Goal: Information Seeking & Learning: Learn about a topic

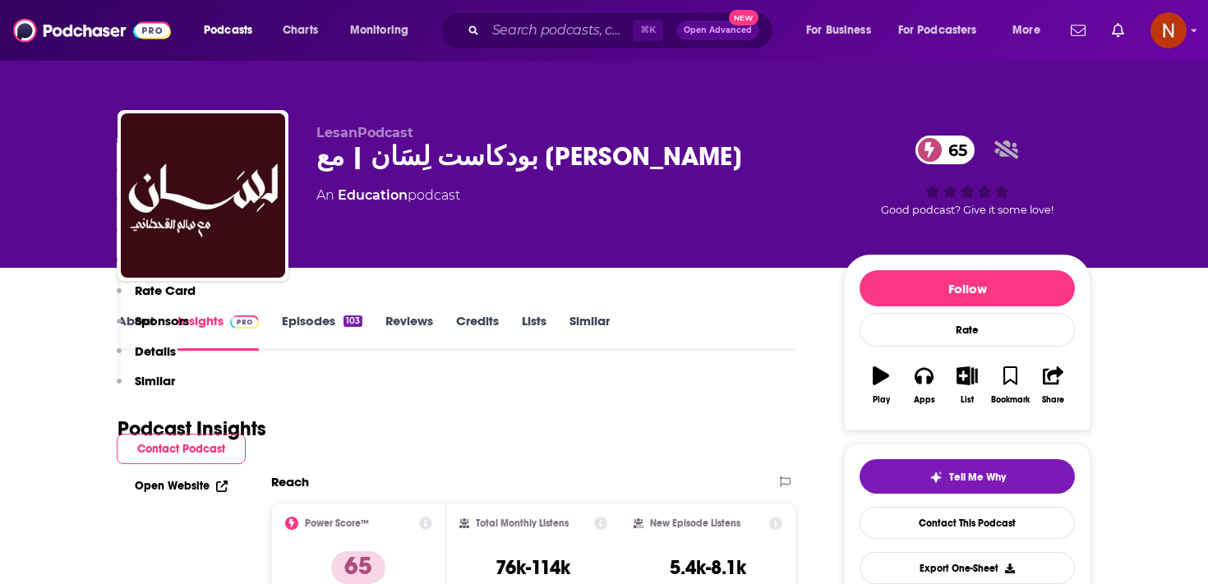
scroll to position [1080, 0]
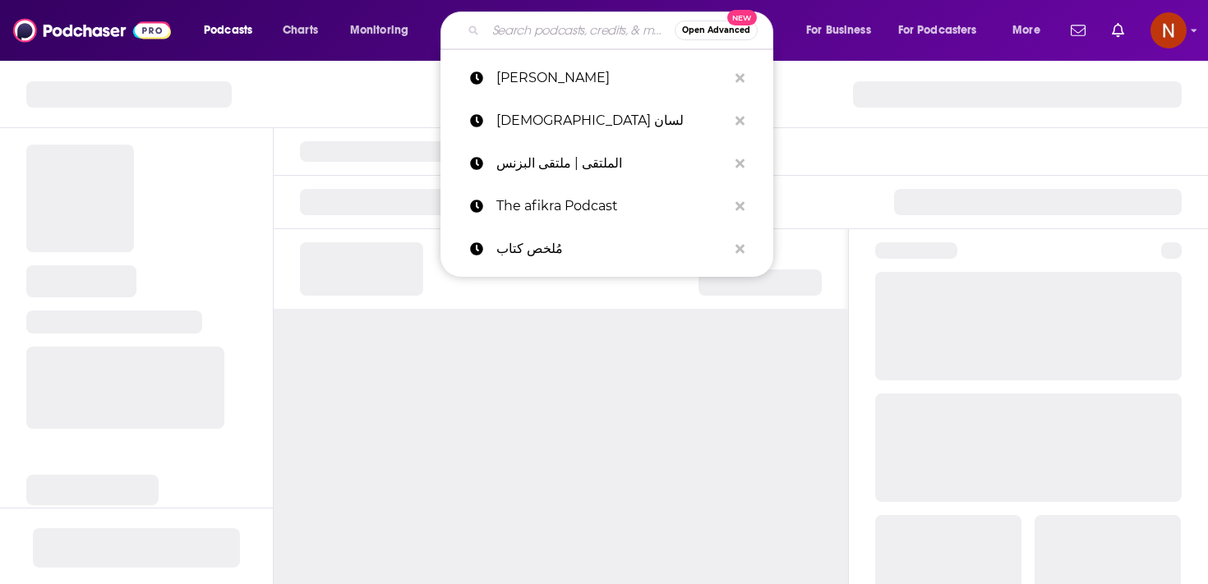
click at [509, 30] on input "Search podcasts, credits, & more..." at bounding box center [580, 30] width 189 height 26
paste input "[PERSON_NAME]"
type input "[PERSON_NAME]"
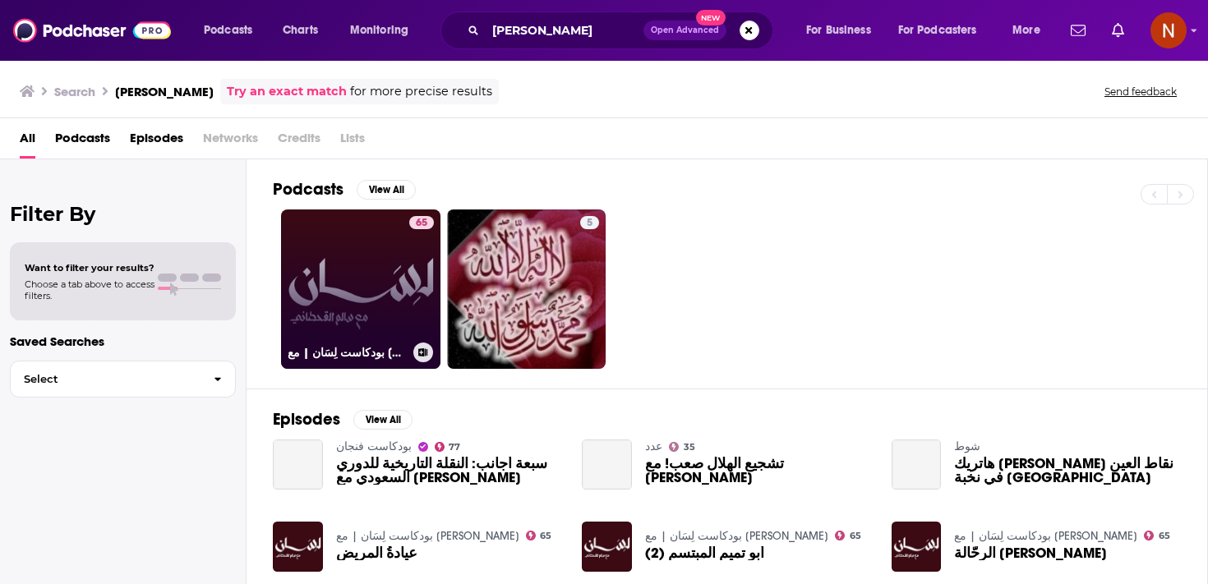
click at [389, 283] on link "65 بودكاست لِسَان | مع [PERSON_NAME]" at bounding box center [360, 289] width 159 height 159
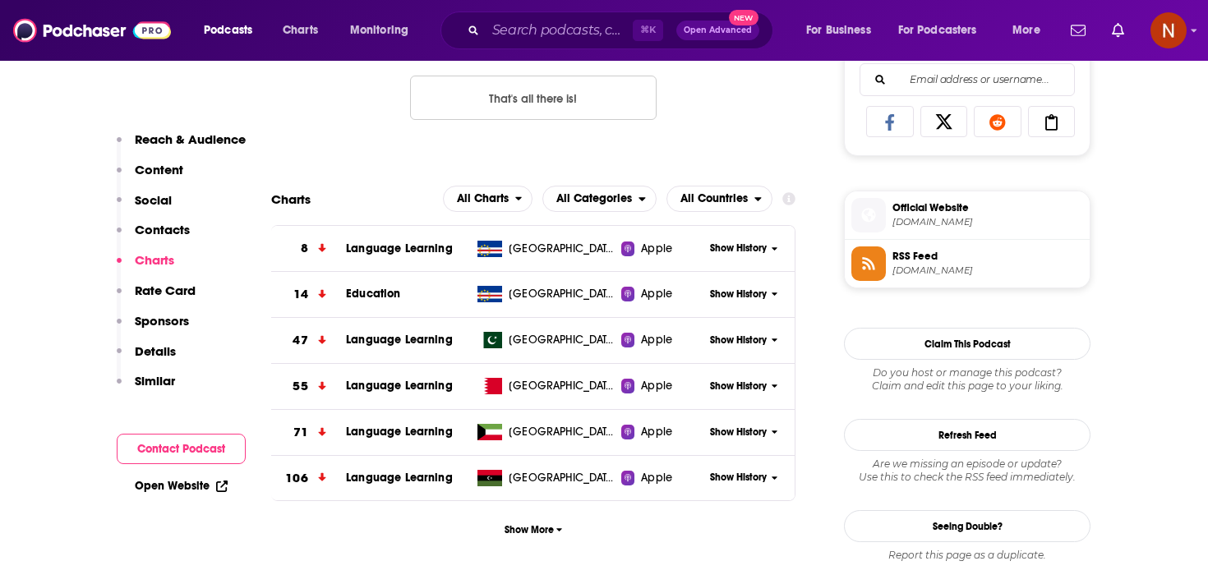
scroll to position [1094, 0]
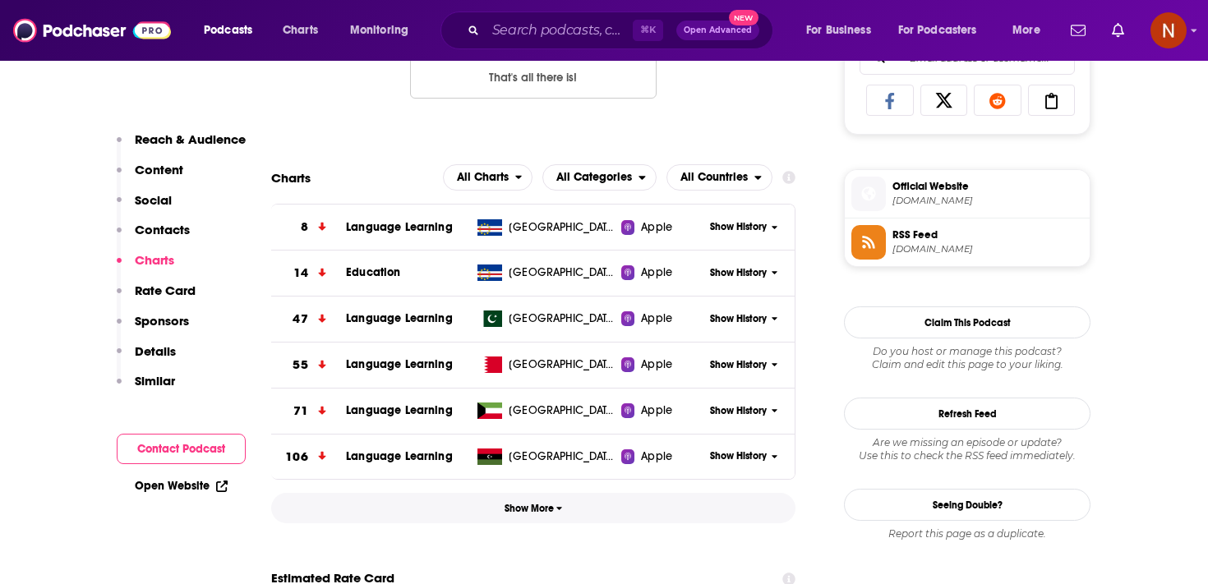
click at [533, 518] on button "Show More" at bounding box center [533, 508] width 524 height 30
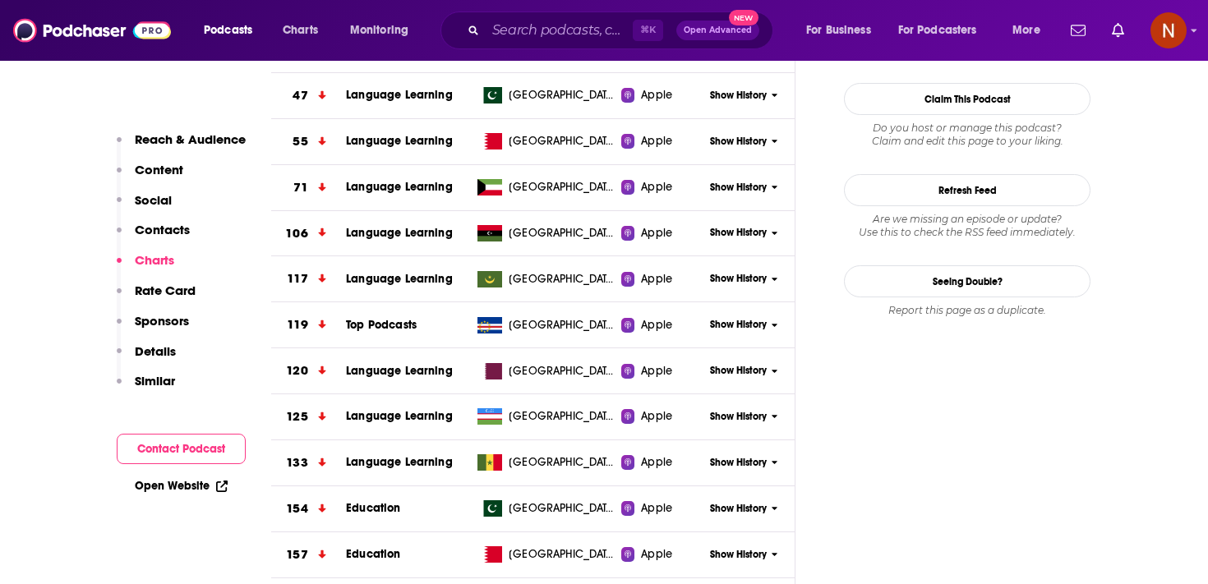
scroll to position [1448, 0]
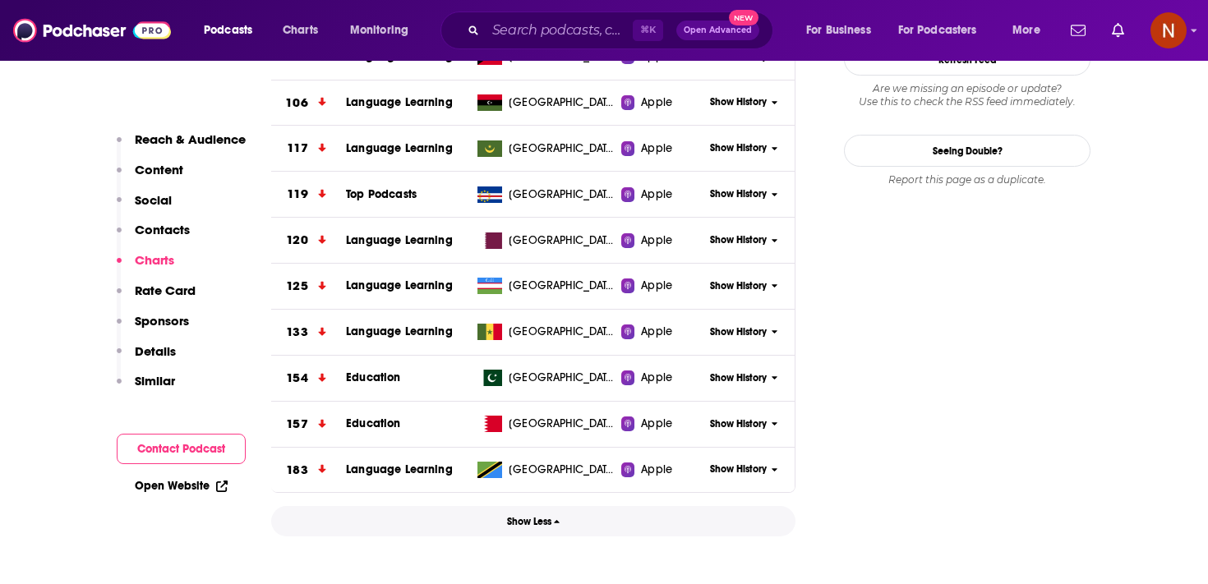
drag, startPoint x: 534, startPoint y: 519, endPoint x: 557, endPoint y: 553, distance: 40.8
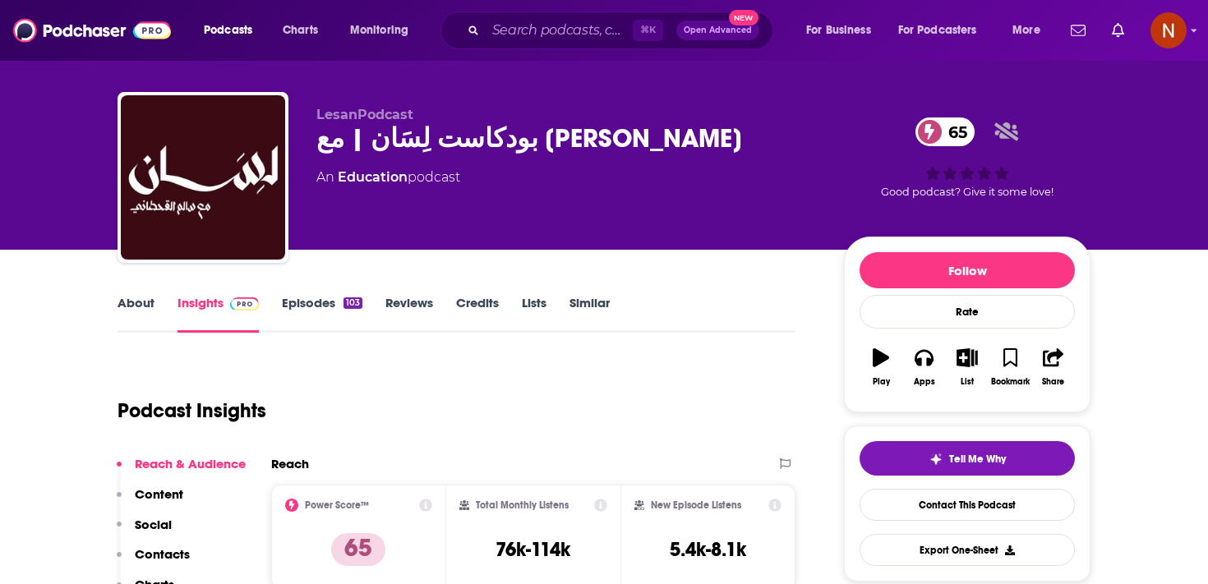
scroll to position [8, 0]
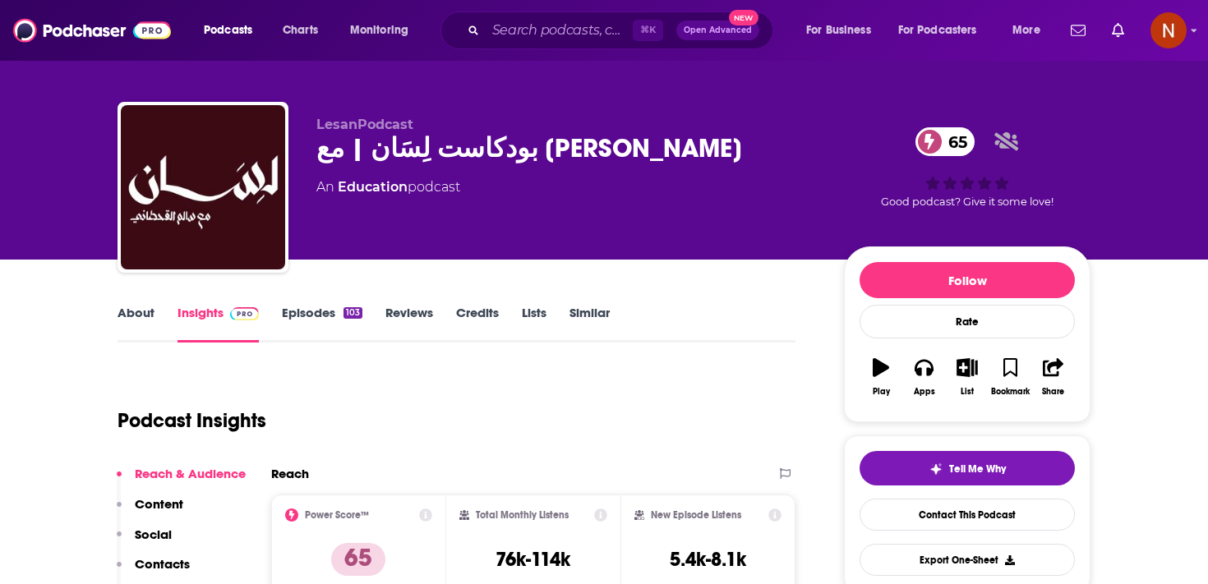
click at [440, 150] on div "بودكاست لِسَان | مع [PERSON_NAME] 65" at bounding box center [566, 148] width 501 height 32
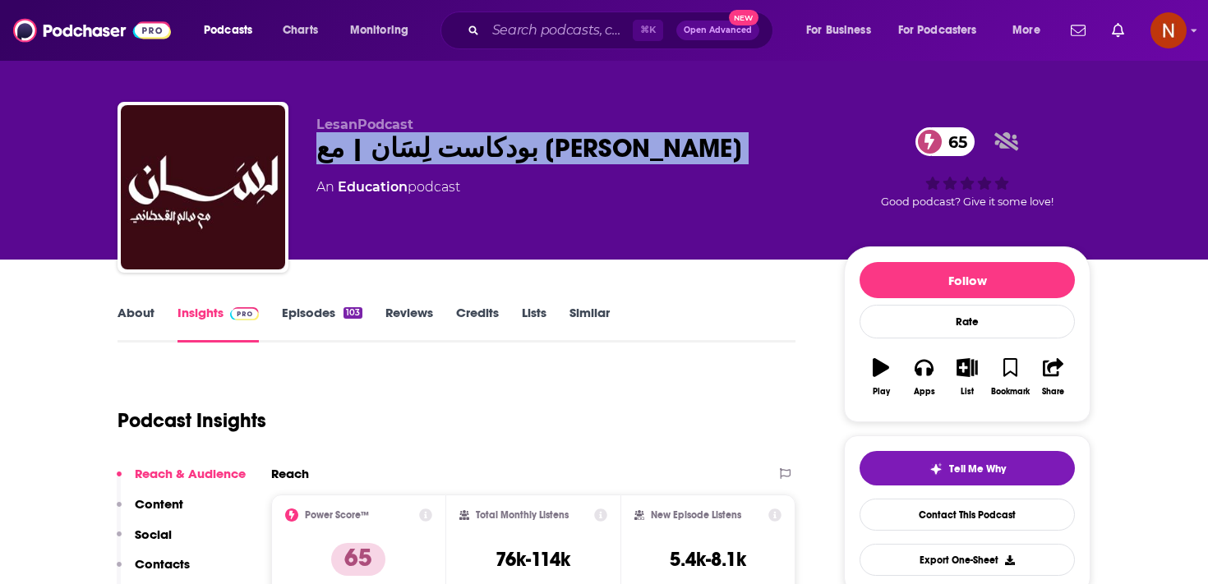
click at [440, 150] on div "بودكاست لِسَان | مع [PERSON_NAME] 65" at bounding box center [566, 148] width 501 height 32
